Goal: Task Accomplishment & Management: Manage account settings

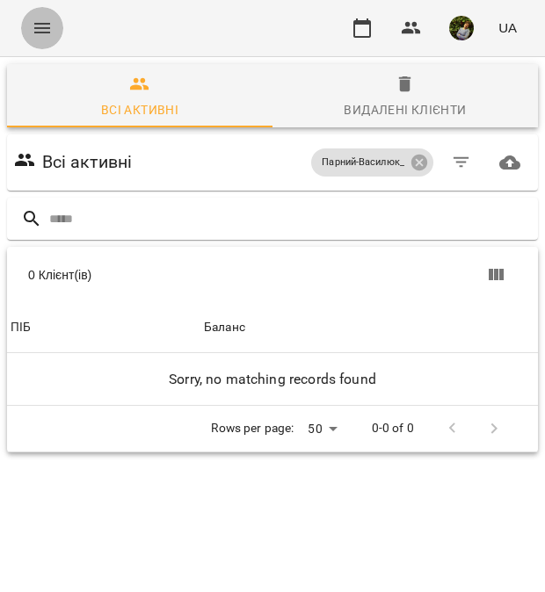
click at [41, 25] on icon "Menu" at bounding box center [42, 28] width 16 height 11
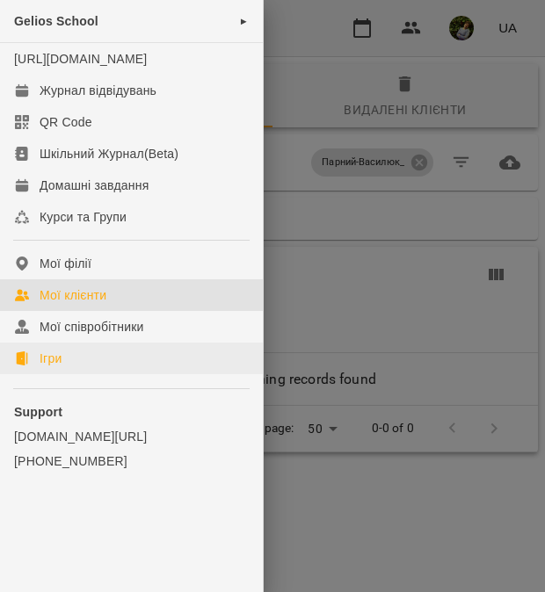
click at [67, 374] on link "Ігри" at bounding box center [131, 359] width 263 height 32
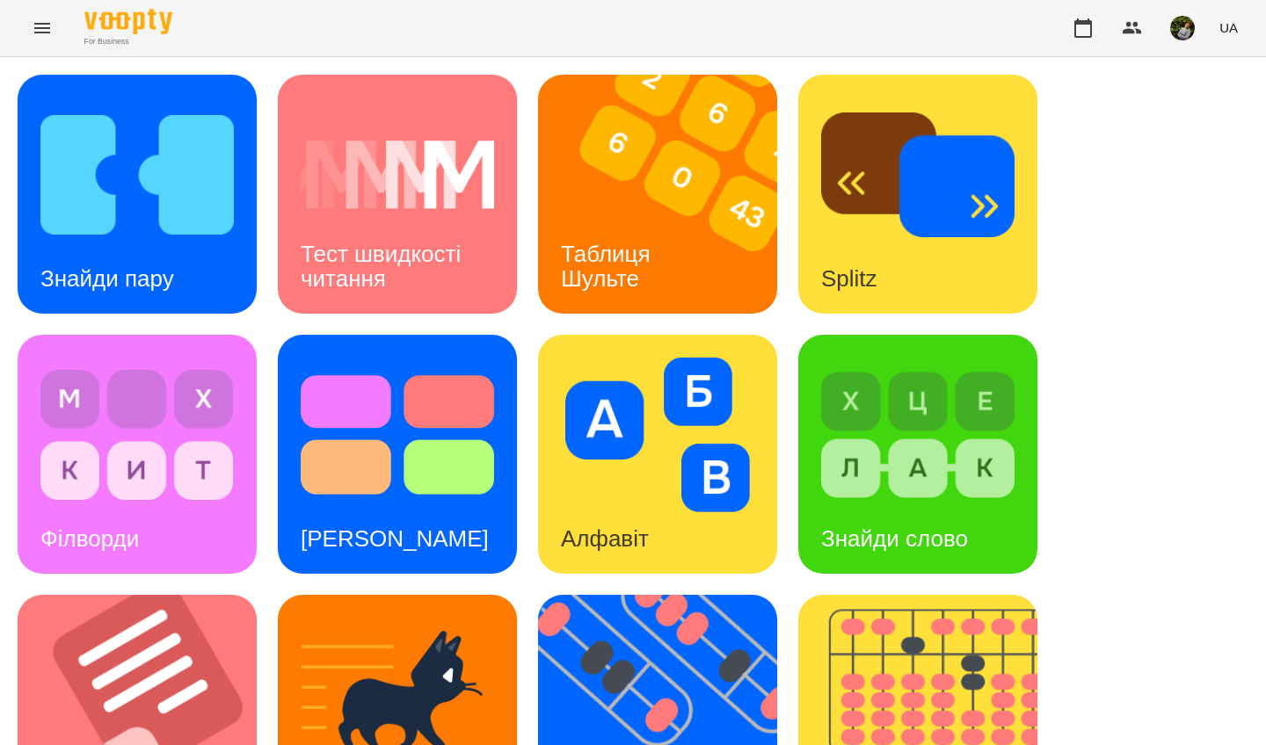
click at [544, 265] on div "Таблиця Шульте" at bounding box center [609, 267] width 142 height 94
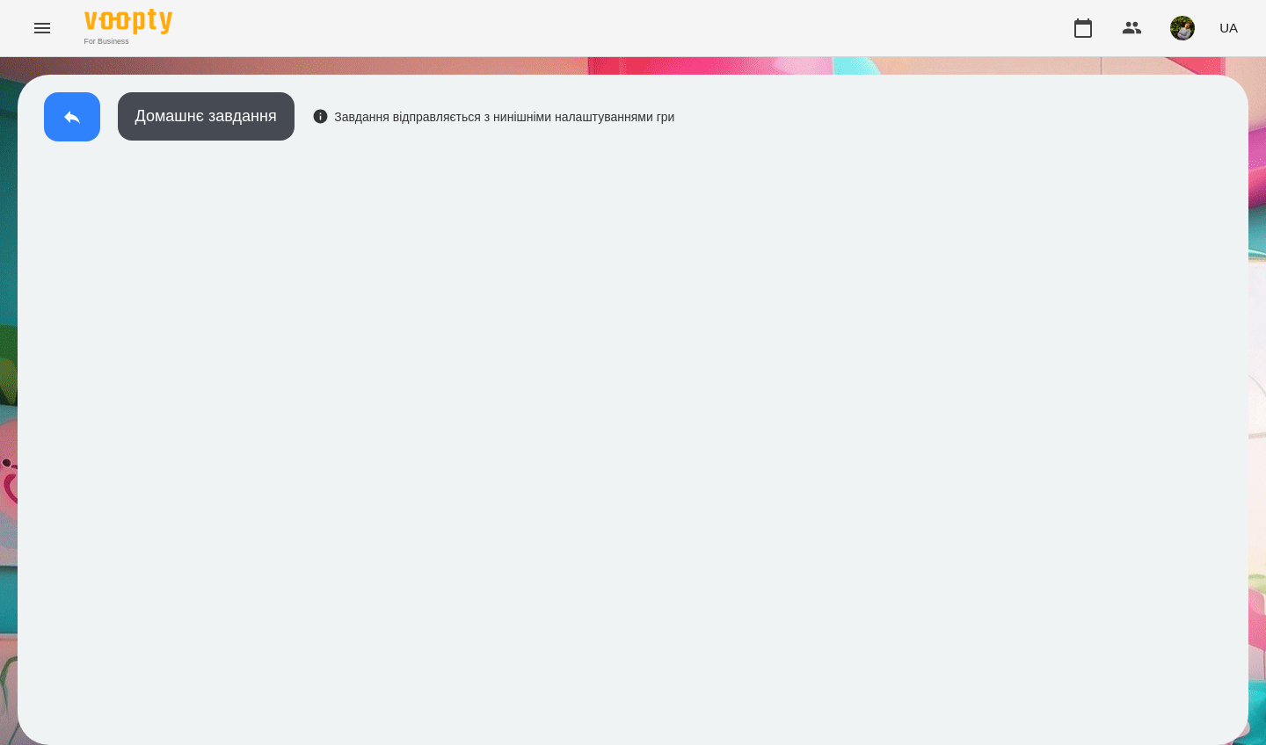
click at [69, 112] on icon at bounding box center [72, 116] width 21 height 21
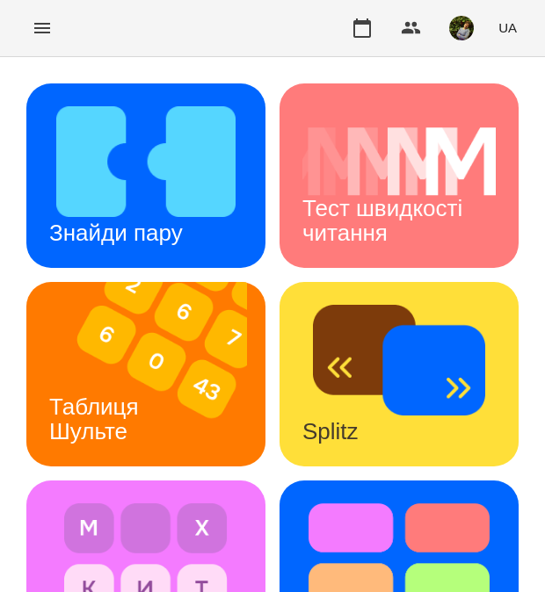
click at [91, 46] on div "For Business UA" at bounding box center [272, 28] width 545 height 56
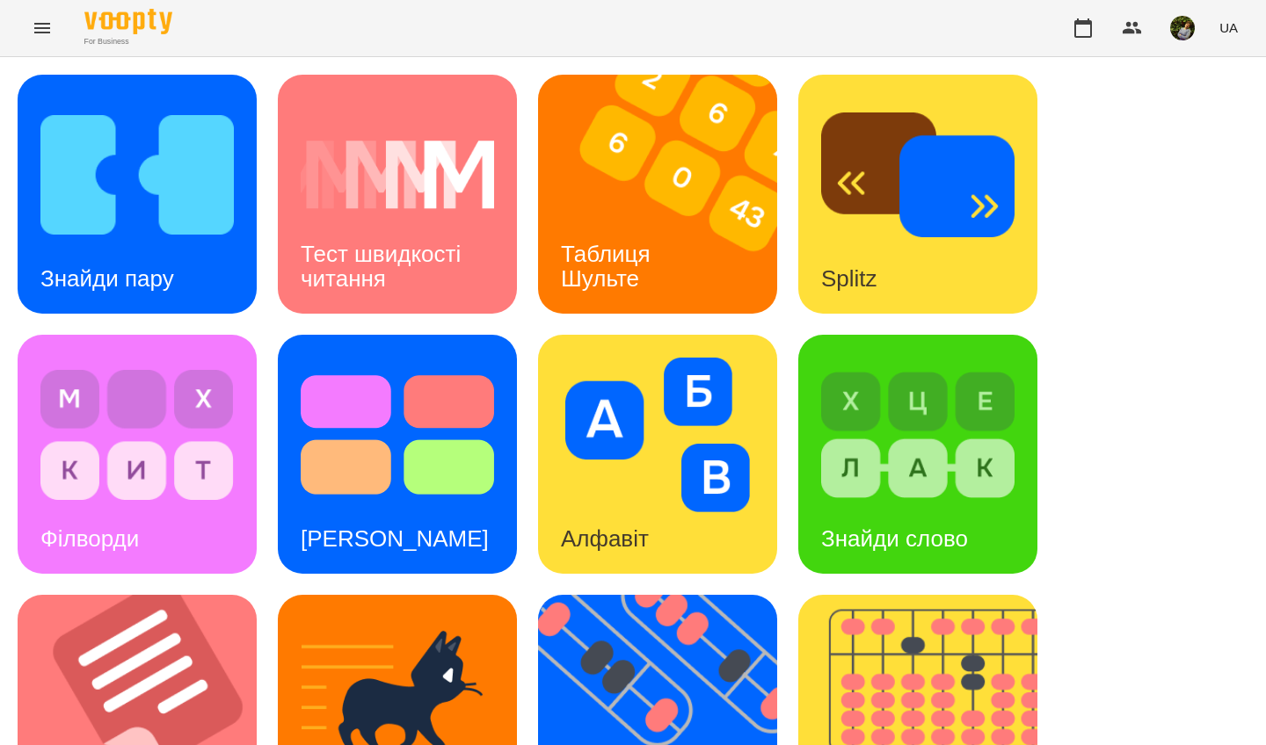
click at [152, 244] on div "Знайди пару" at bounding box center [107, 278] width 179 height 69
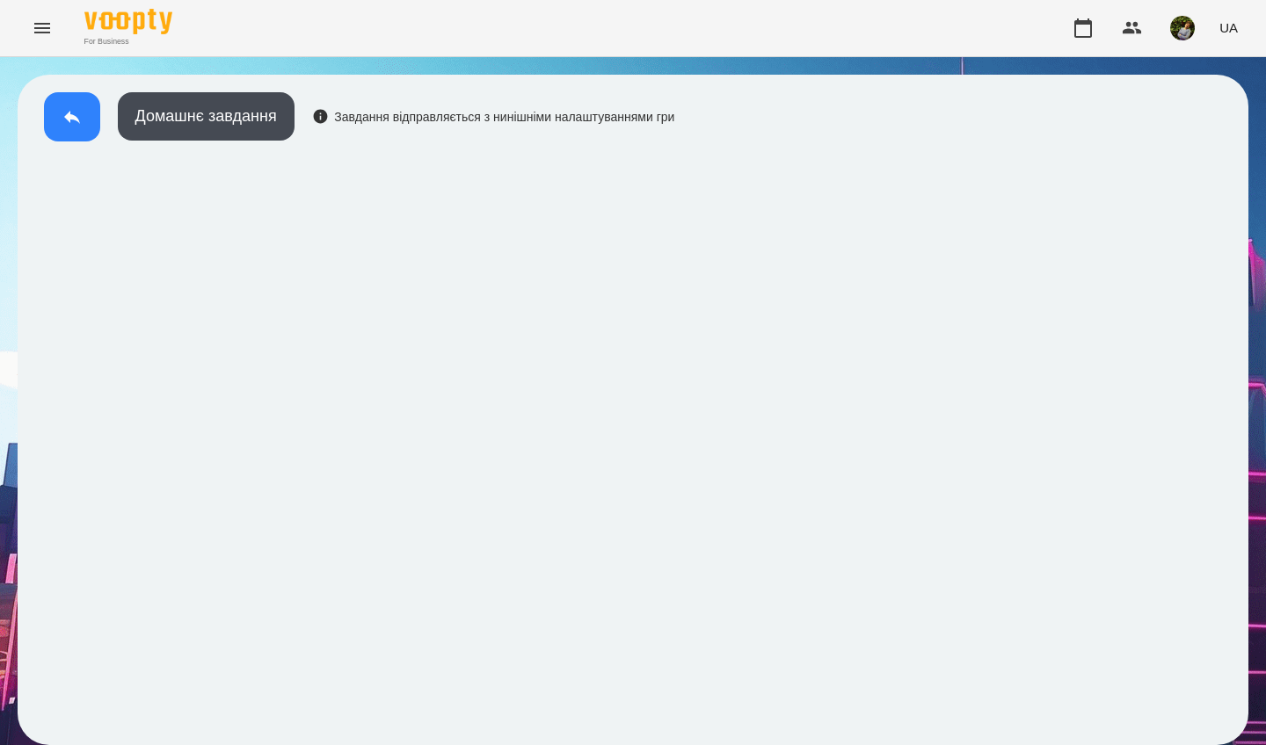
click at [78, 130] on button at bounding box center [72, 116] width 56 height 49
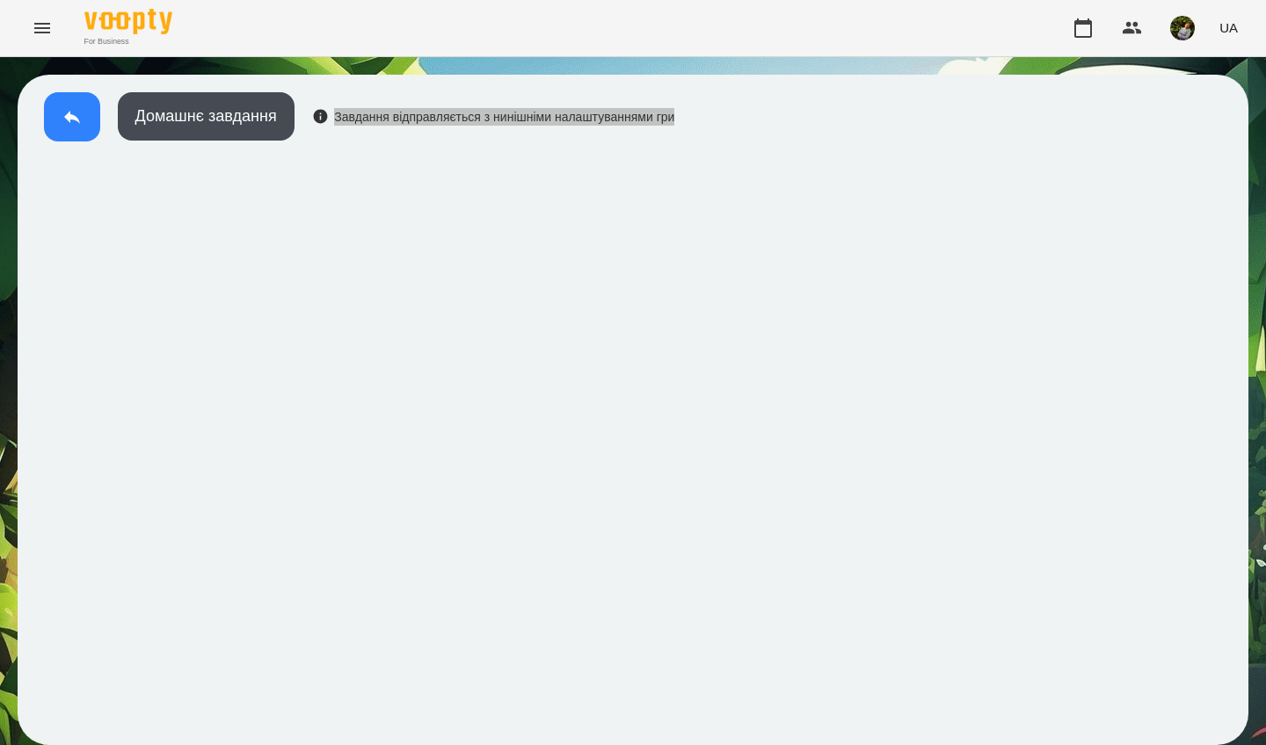
click at [81, 121] on icon at bounding box center [72, 116] width 21 height 21
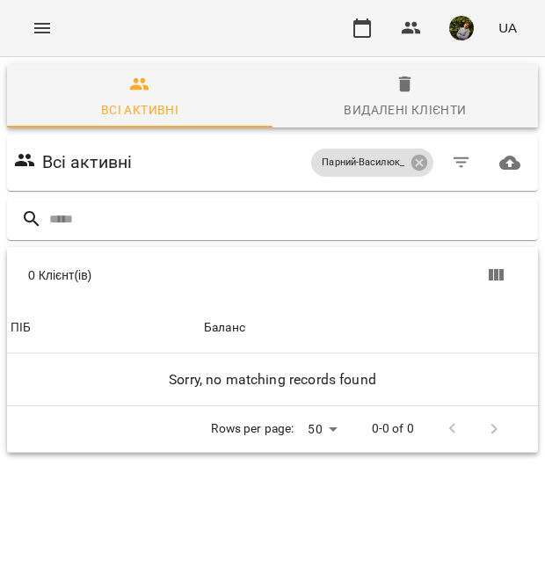
click at [37, 19] on icon "Menu" at bounding box center [42, 28] width 21 height 21
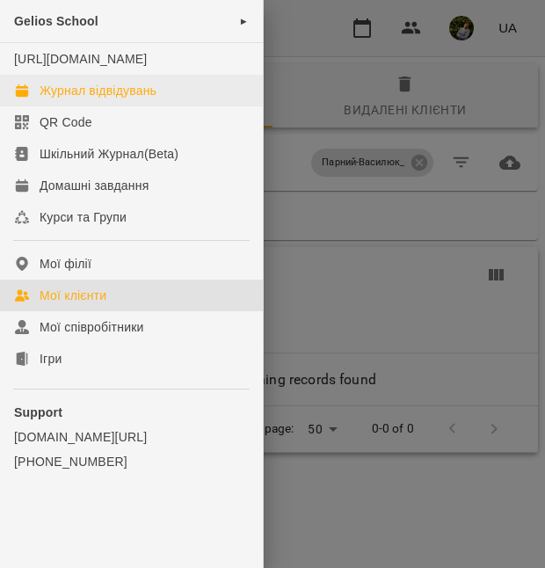
click at [84, 99] on div "Журнал відвідувань" at bounding box center [98, 91] width 117 height 18
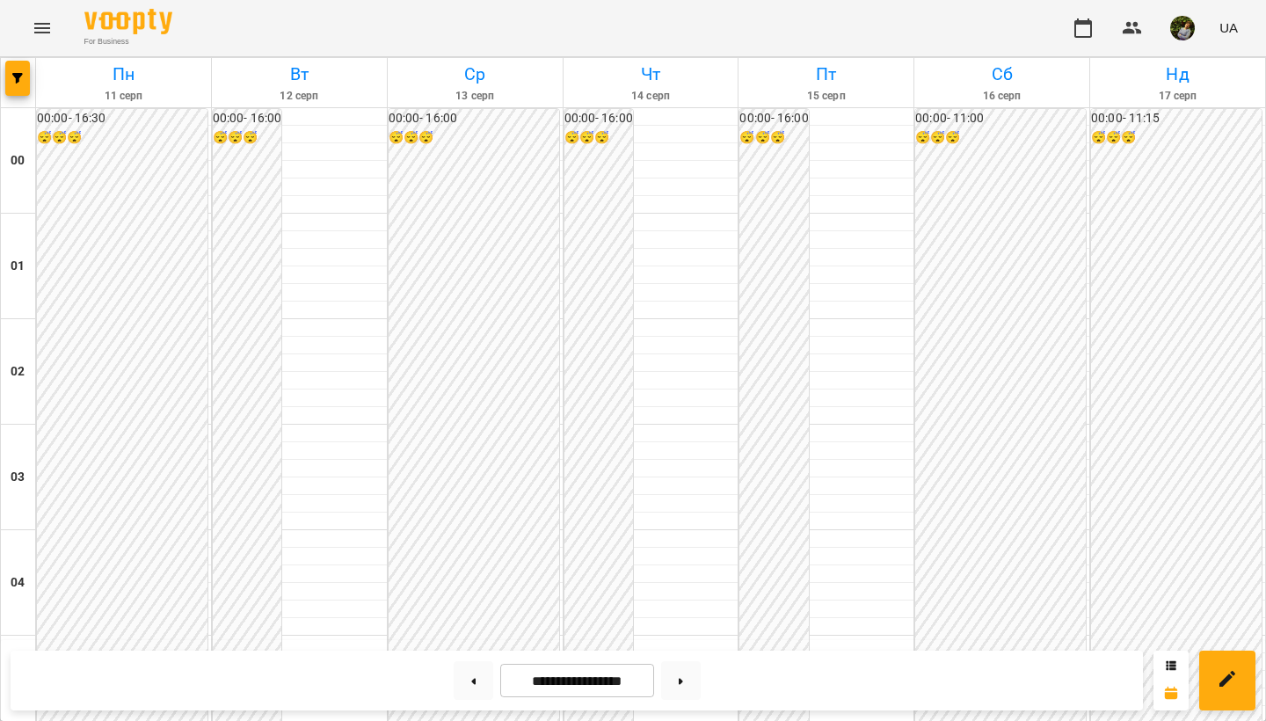
scroll to position [1642, 0]
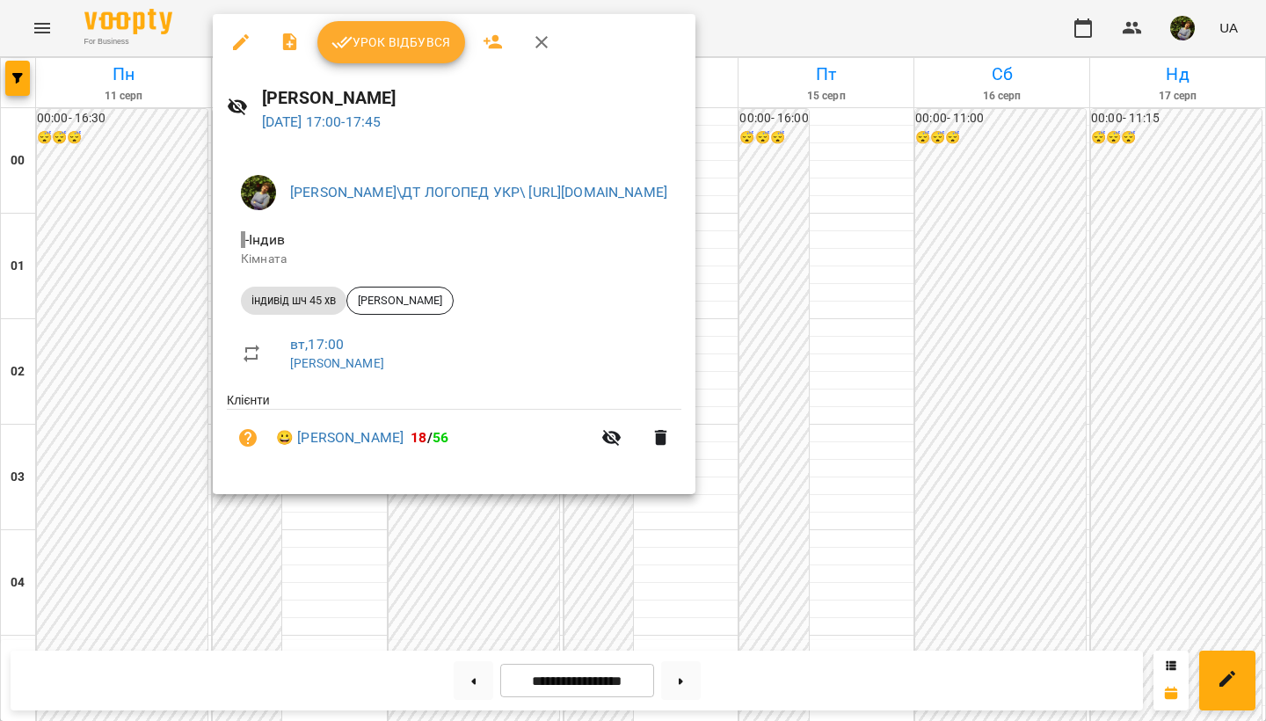
click at [544, 564] on div at bounding box center [633, 360] width 1266 height 721
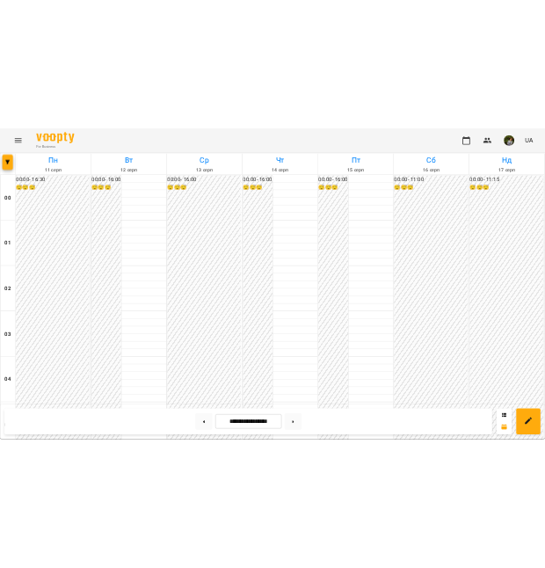
scroll to position [1110, 0]
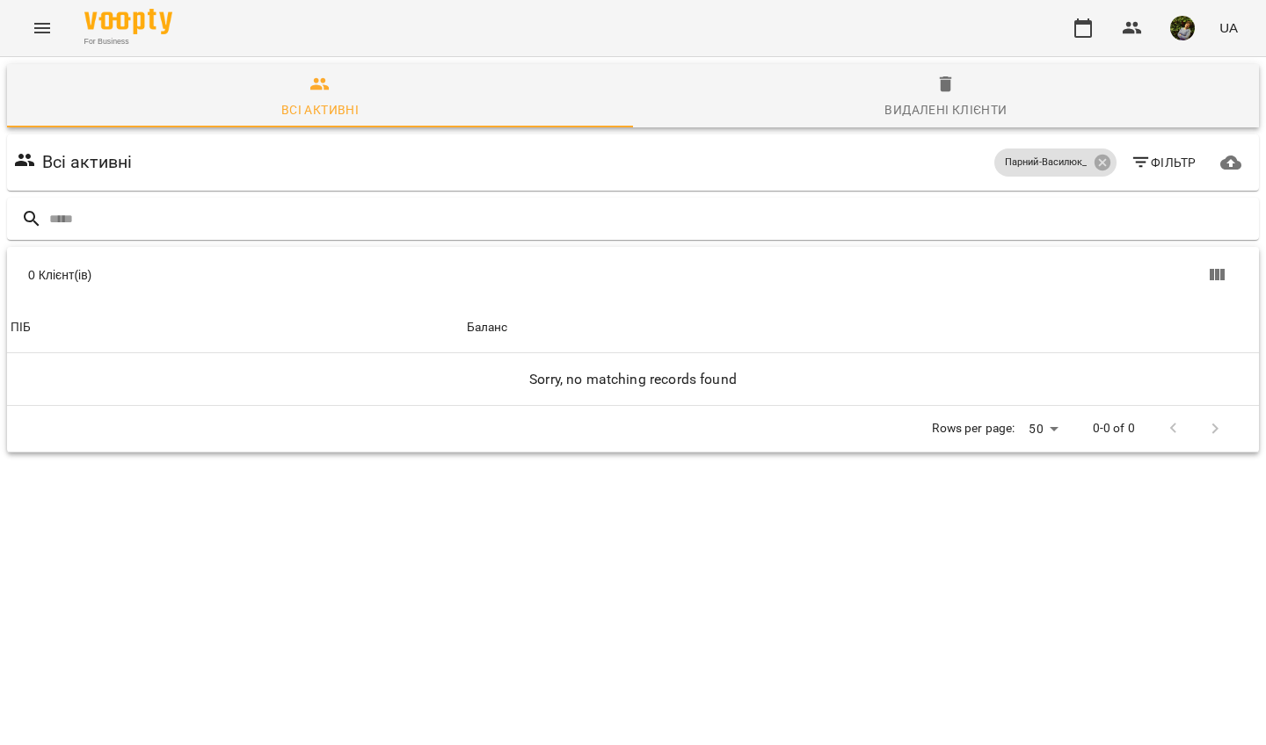
click at [40, 19] on icon "Menu" at bounding box center [42, 28] width 21 height 21
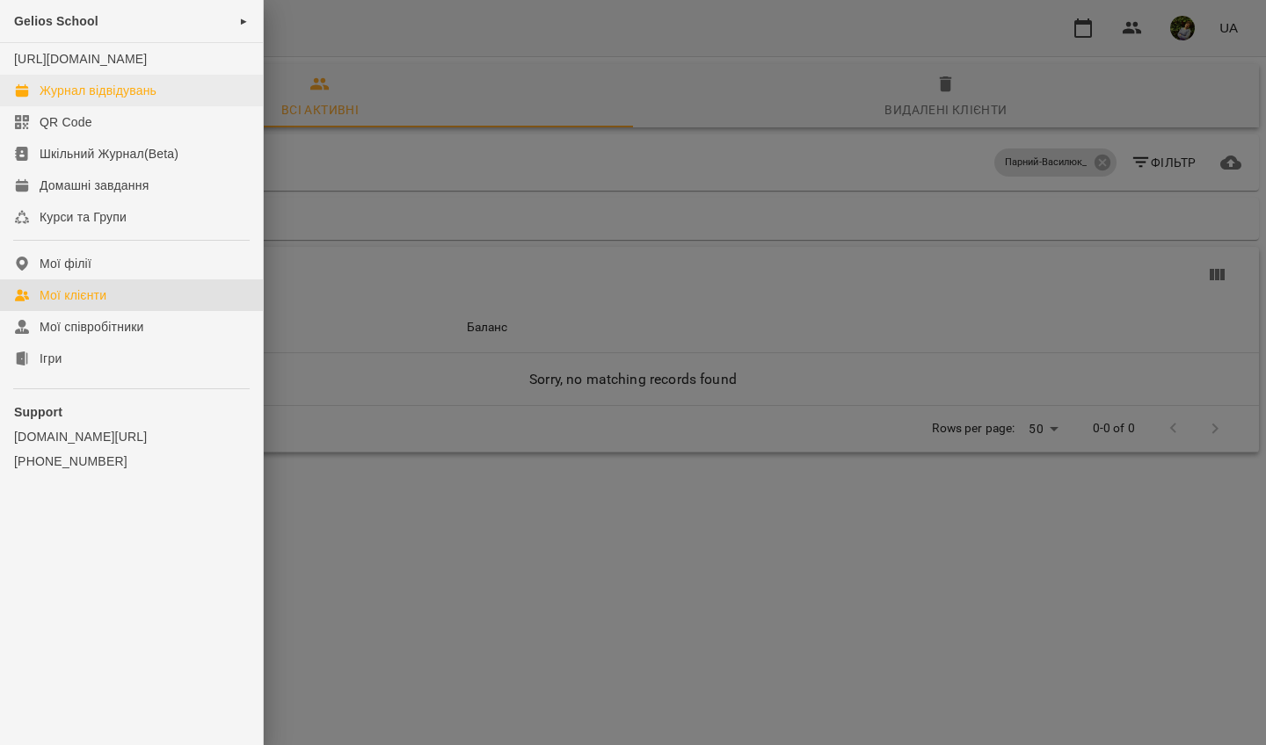
click at [89, 99] on div "Журнал відвідувань" at bounding box center [98, 91] width 117 height 18
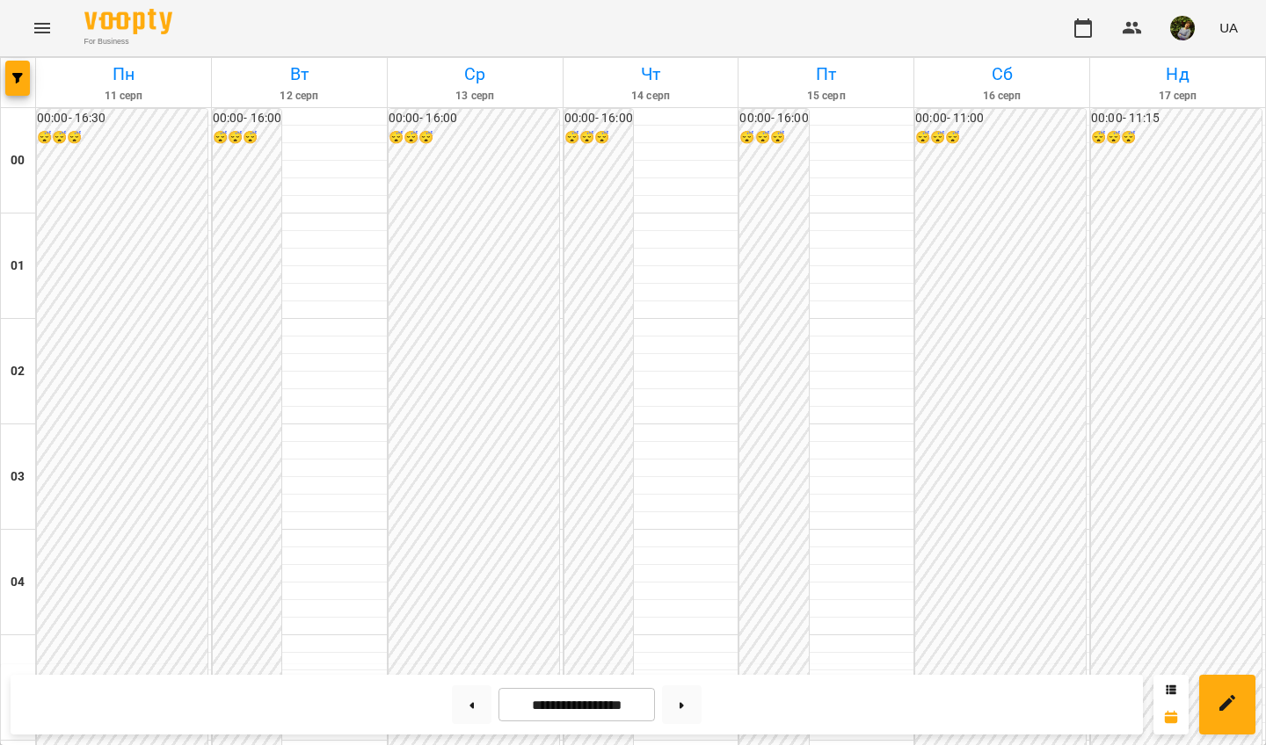
scroll to position [1484, 0]
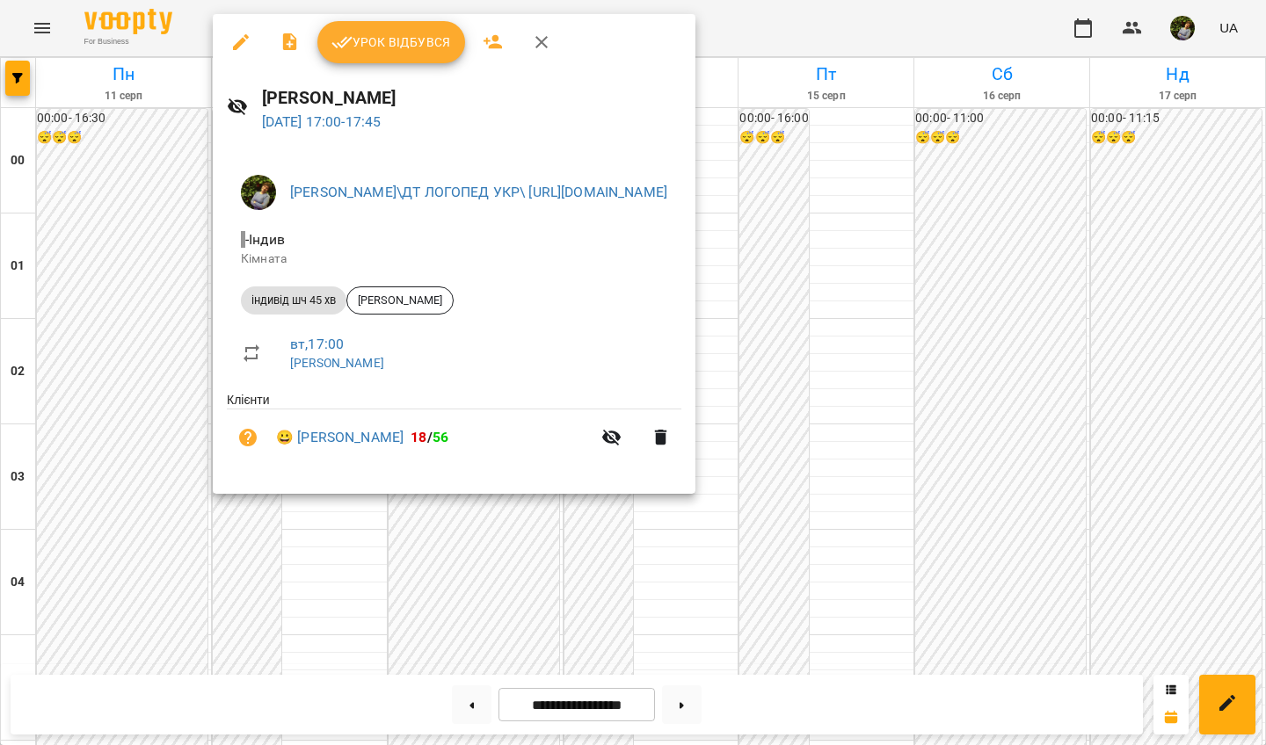
click at [411, 55] on button "Урок відбувся" at bounding box center [391, 42] width 148 height 42
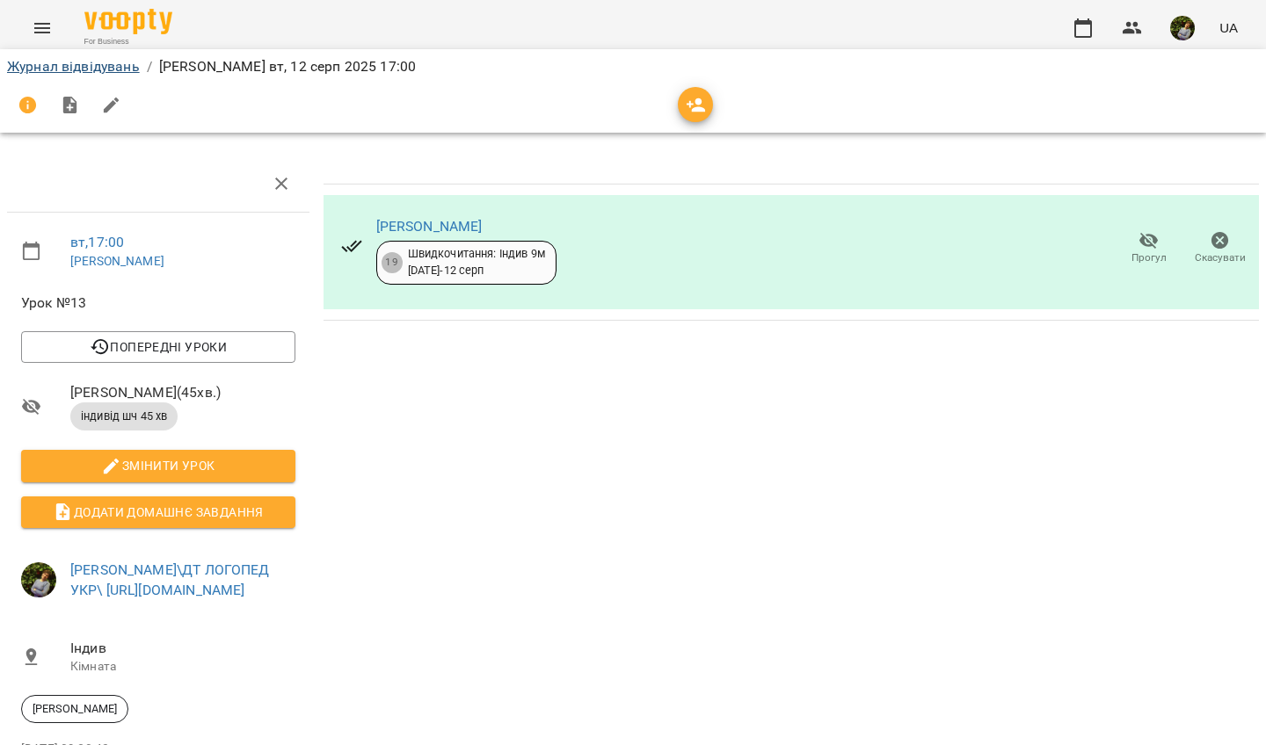
click at [122, 67] on link "Журнал відвідувань" at bounding box center [73, 66] width 133 height 17
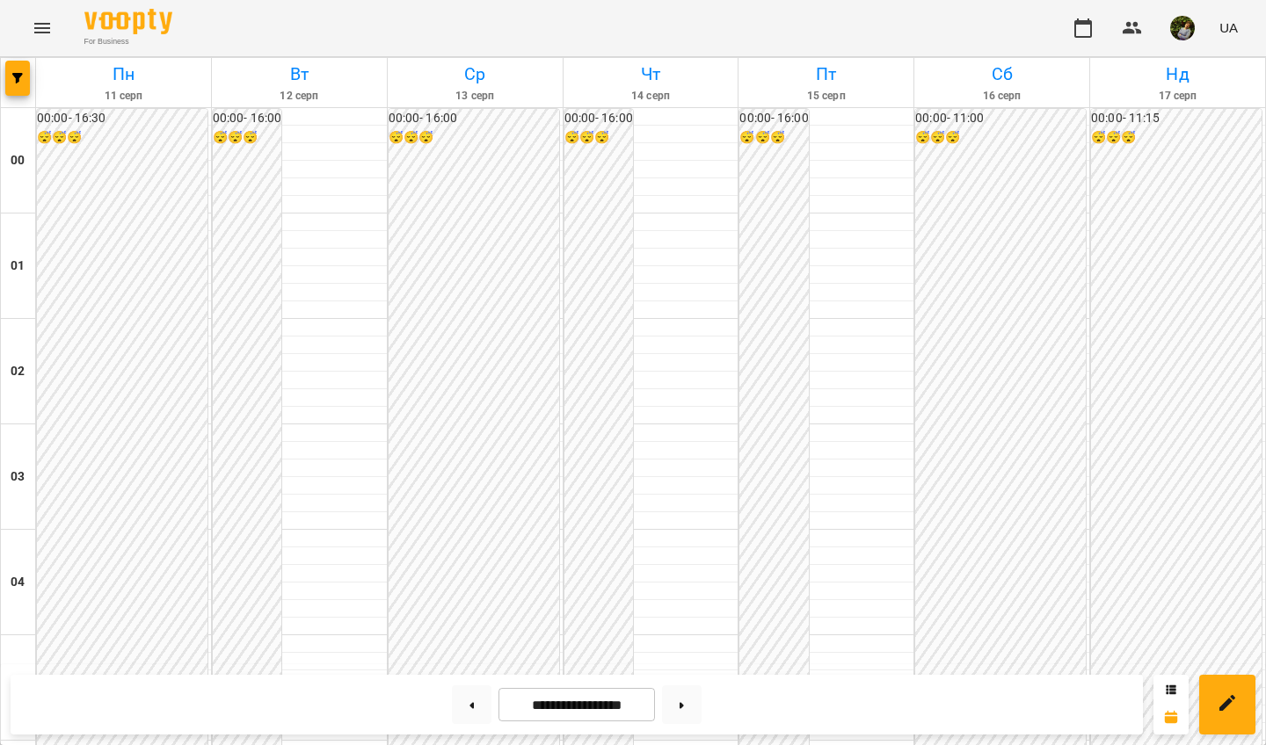
scroll to position [1628, 0]
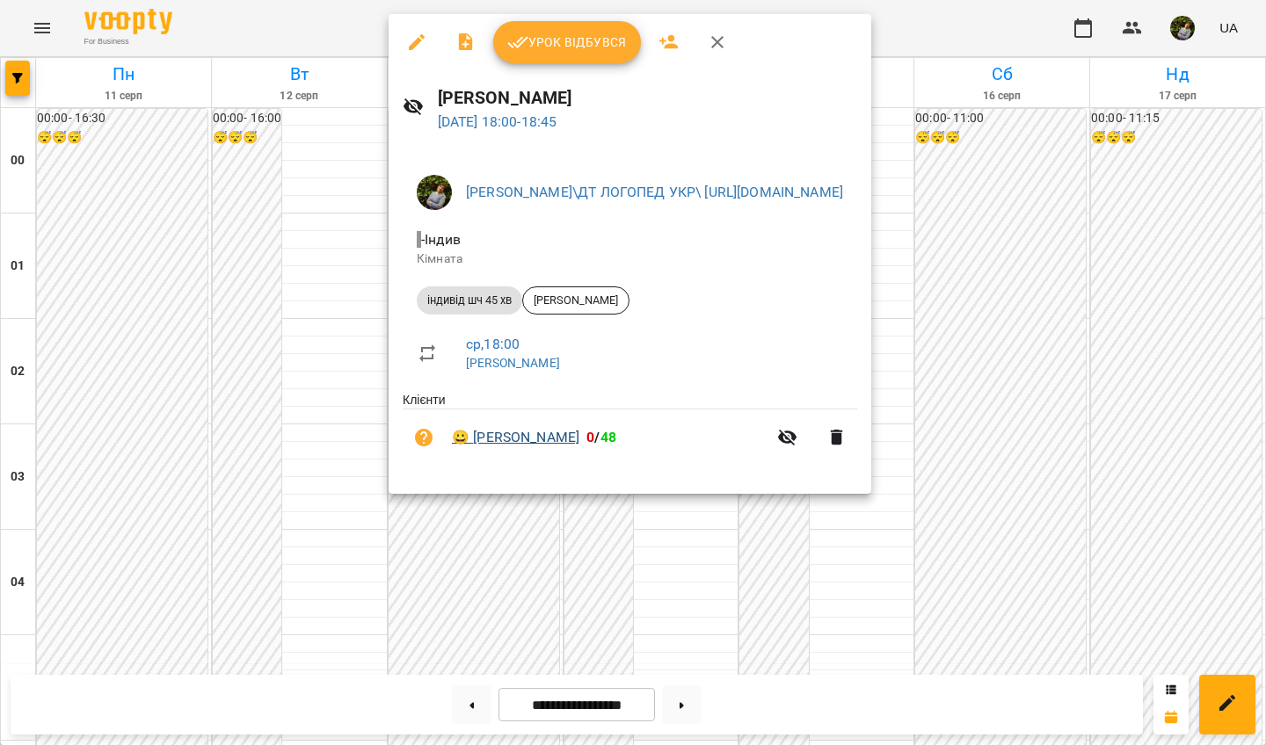
click at [544, 435] on link "😀 Вікторія Doskaliuk" at bounding box center [515, 437] width 127 height 21
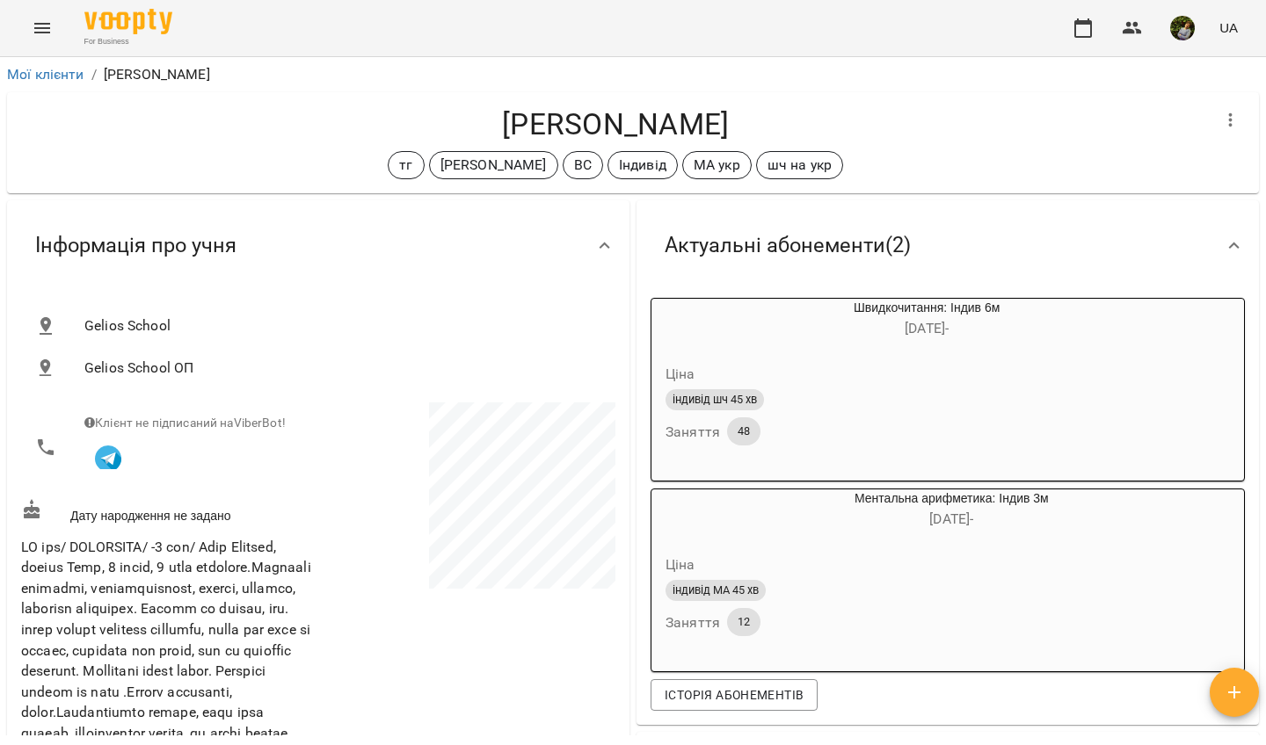
click at [39, 19] on icon "Menu" at bounding box center [42, 28] width 21 height 21
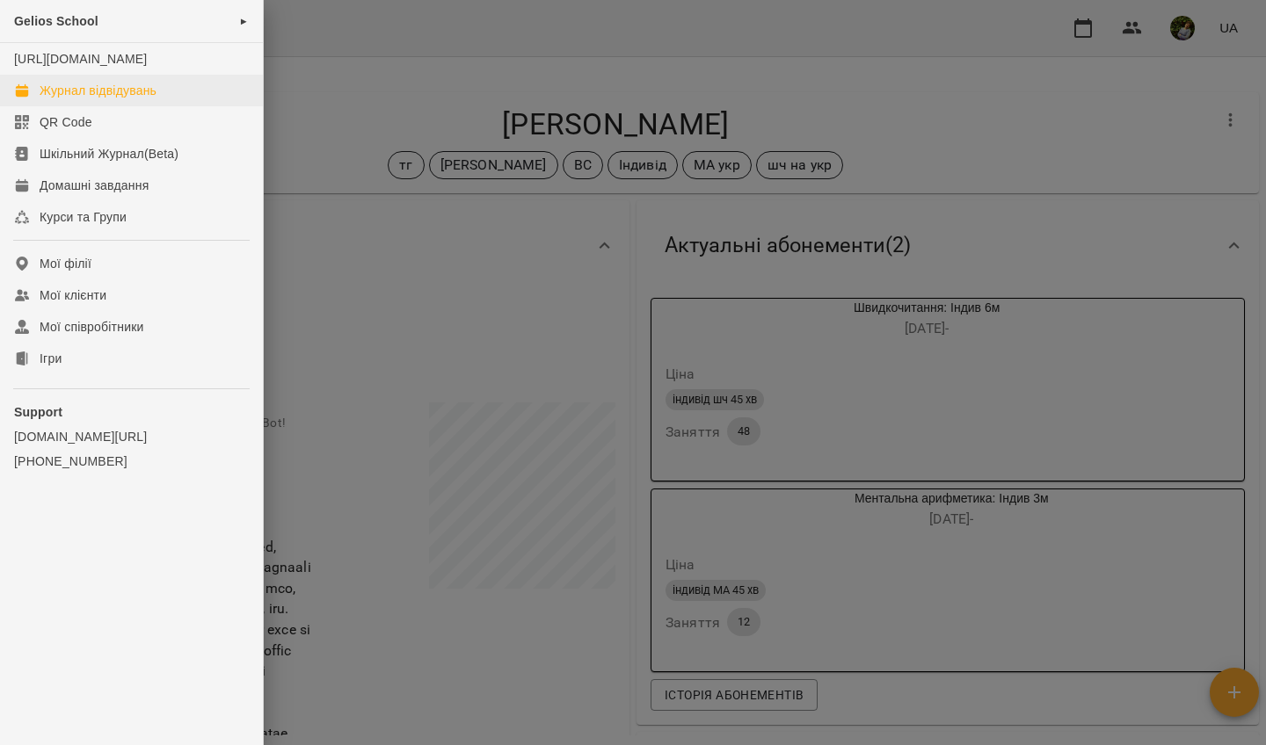
click at [65, 99] on div "Журнал відвідувань" at bounding box center [98, 91] width 117 height 18
